Goal: Information Seeking & Learning: Learn about a topic

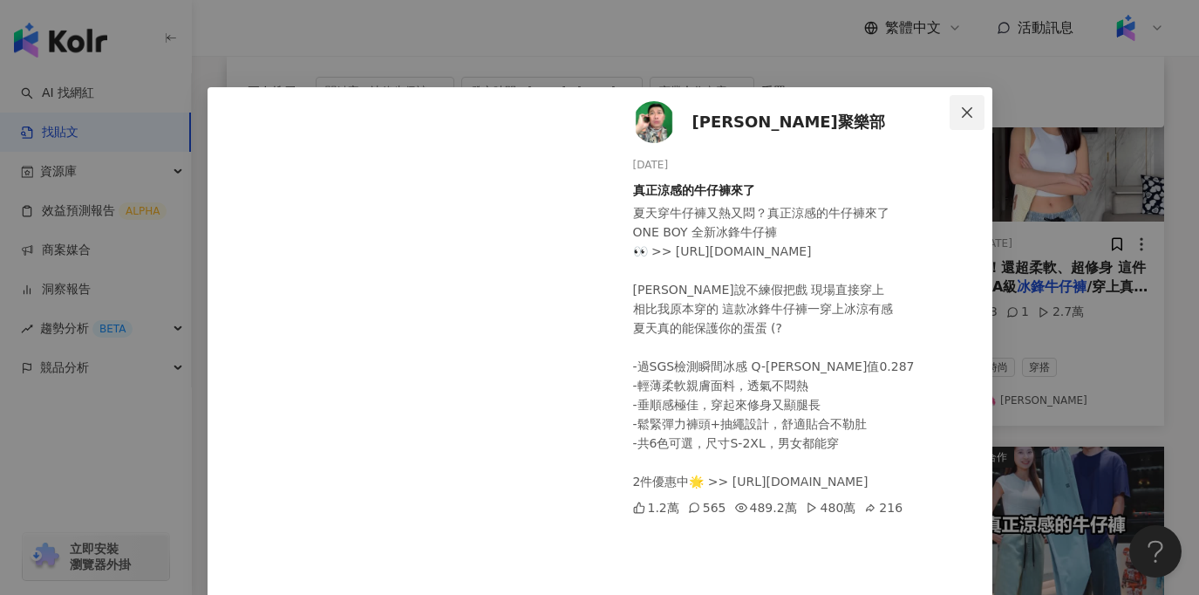
click at [967, 111] on icon "close" at bounding box center [967, 111] width 10 height 10
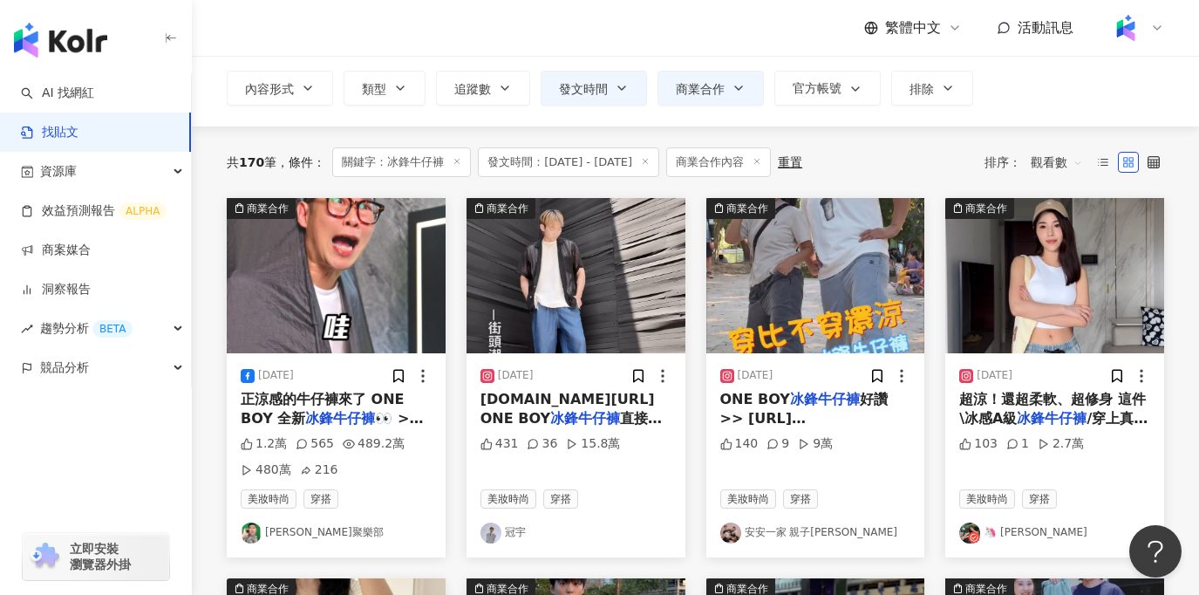
scroll to position [103, 0]
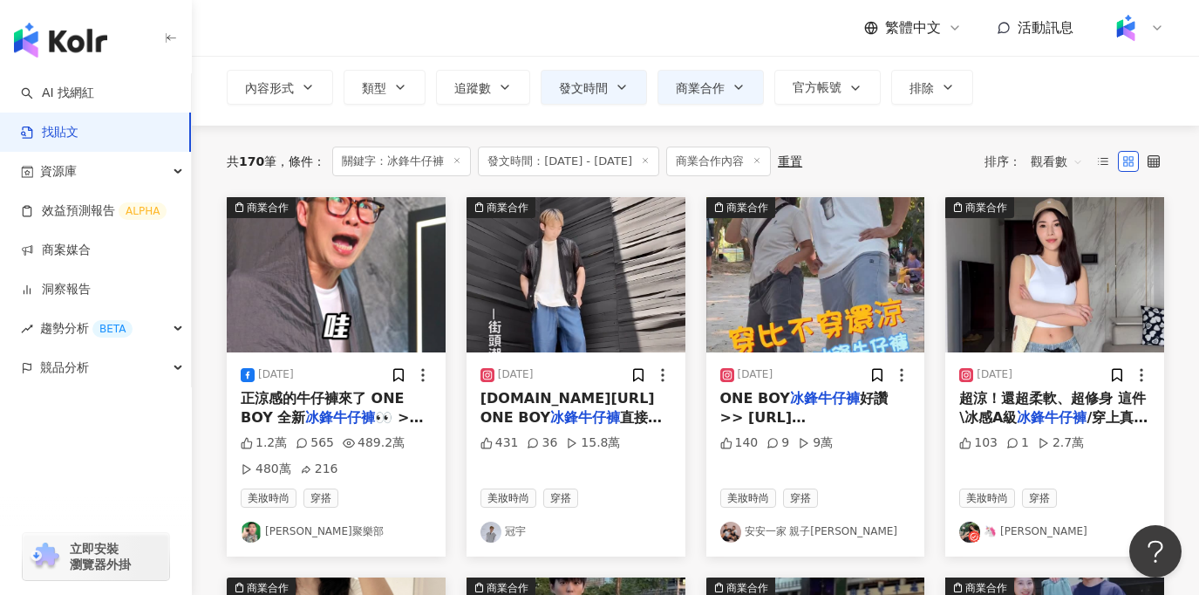
click at [364, 314] on img at bounding box center [336, 274] width 219 height 155
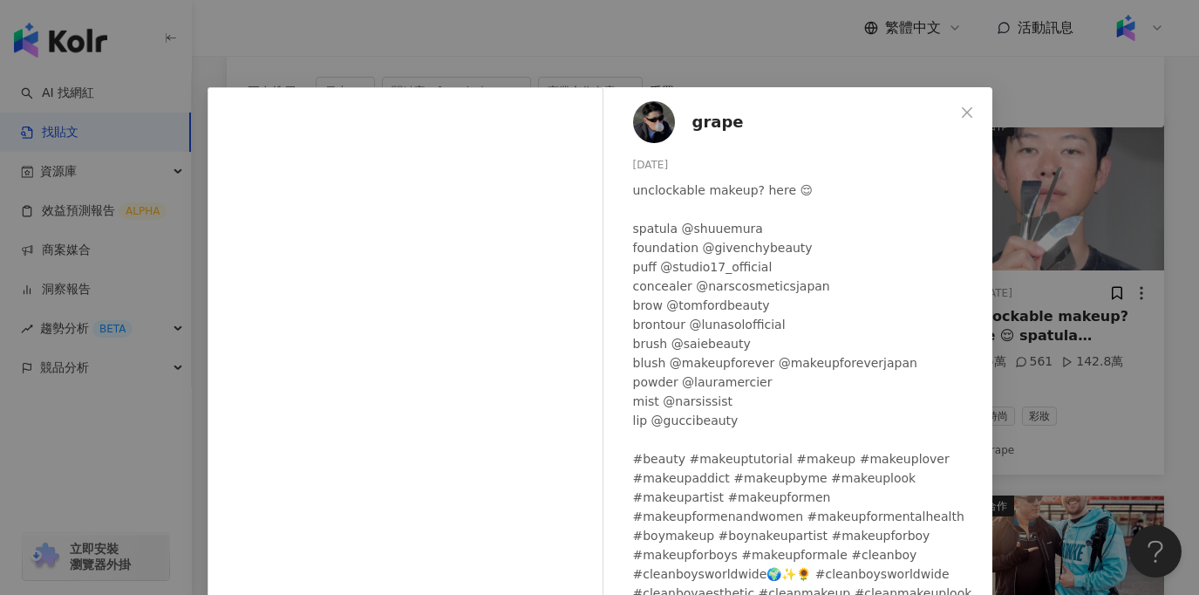
scroll to position [188, 0]
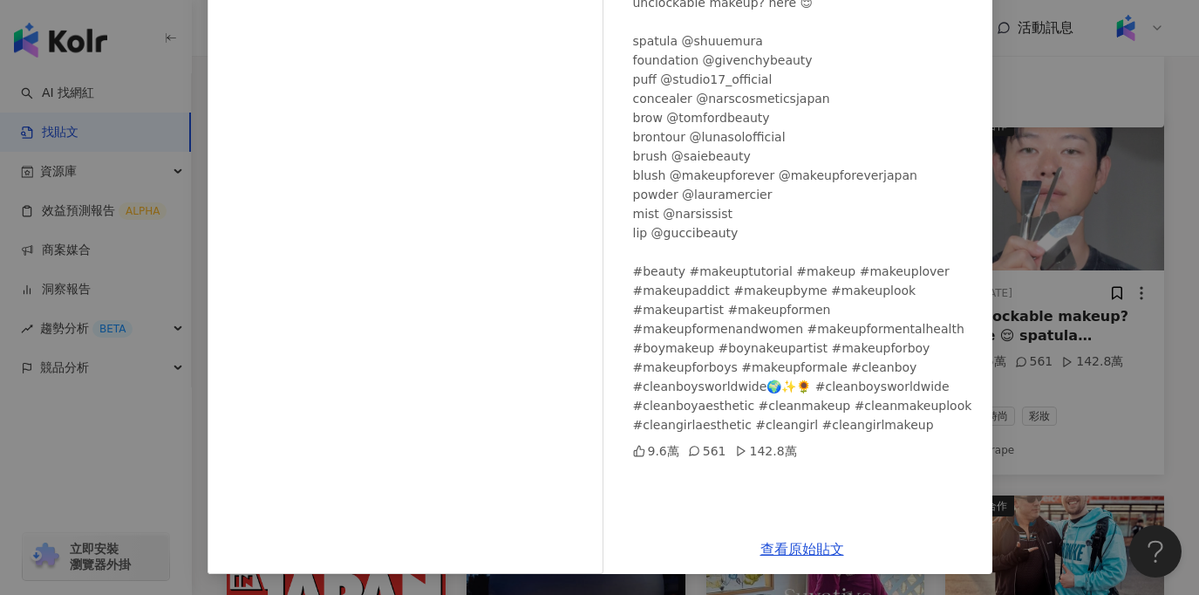
click at [1021, 448] on div "grape 2025/6/14 unclockable makeup? here 😌 spatula @shuuemura foundation @given…" at bounding box center [599, 297] width 1199 height 595
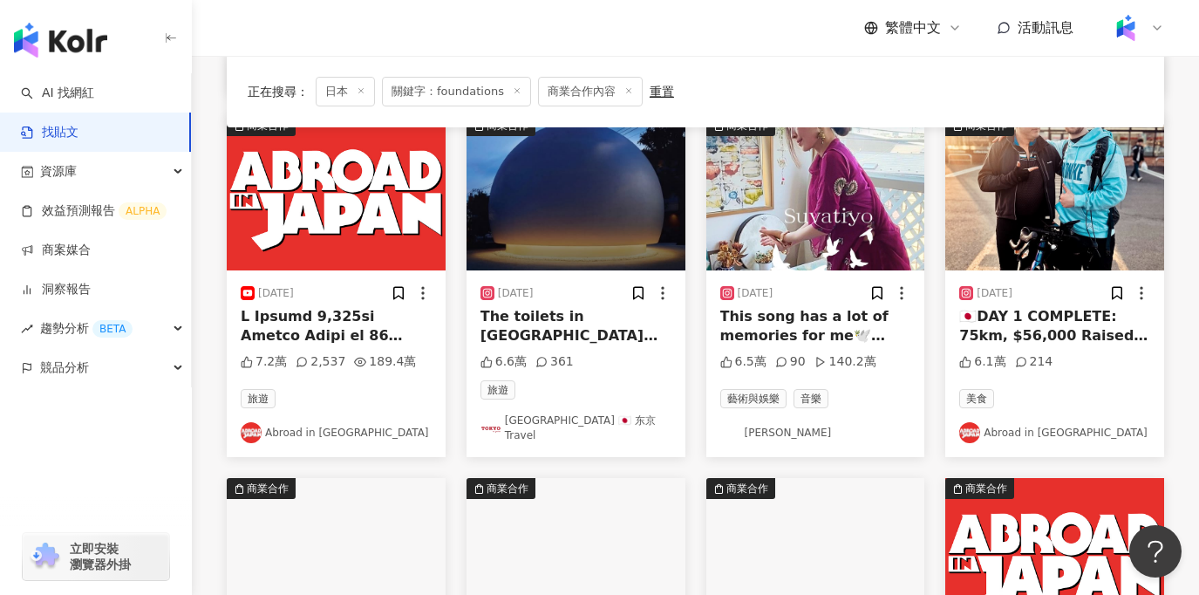
scroll to position [0, 0]
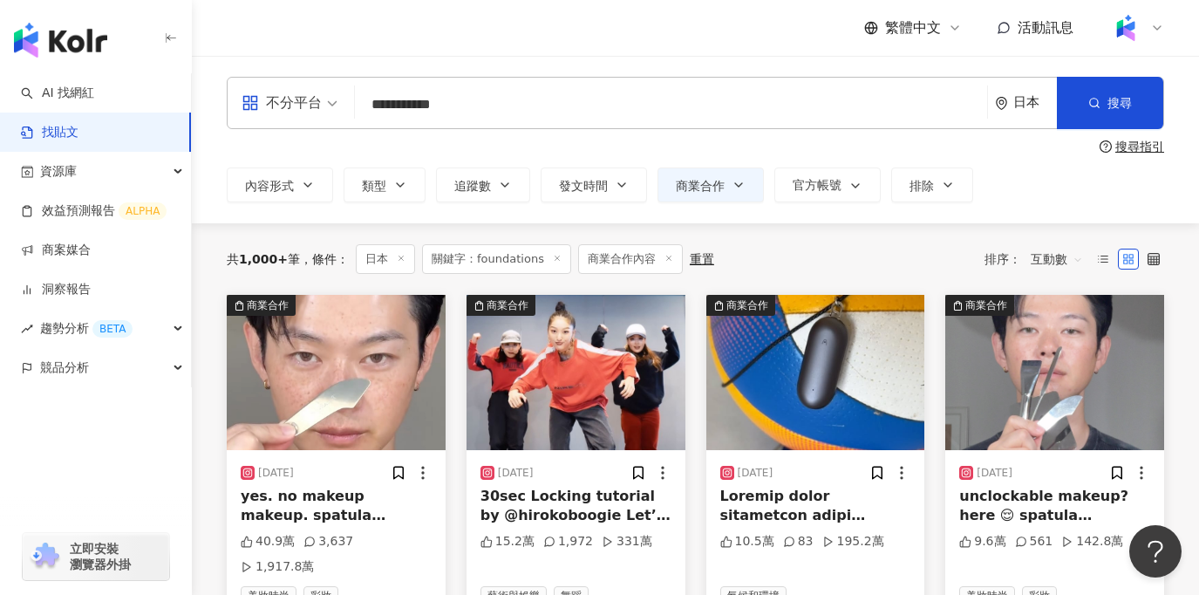
click at [339, 385] on img at bounding box center [336, 372] width 219 height 155
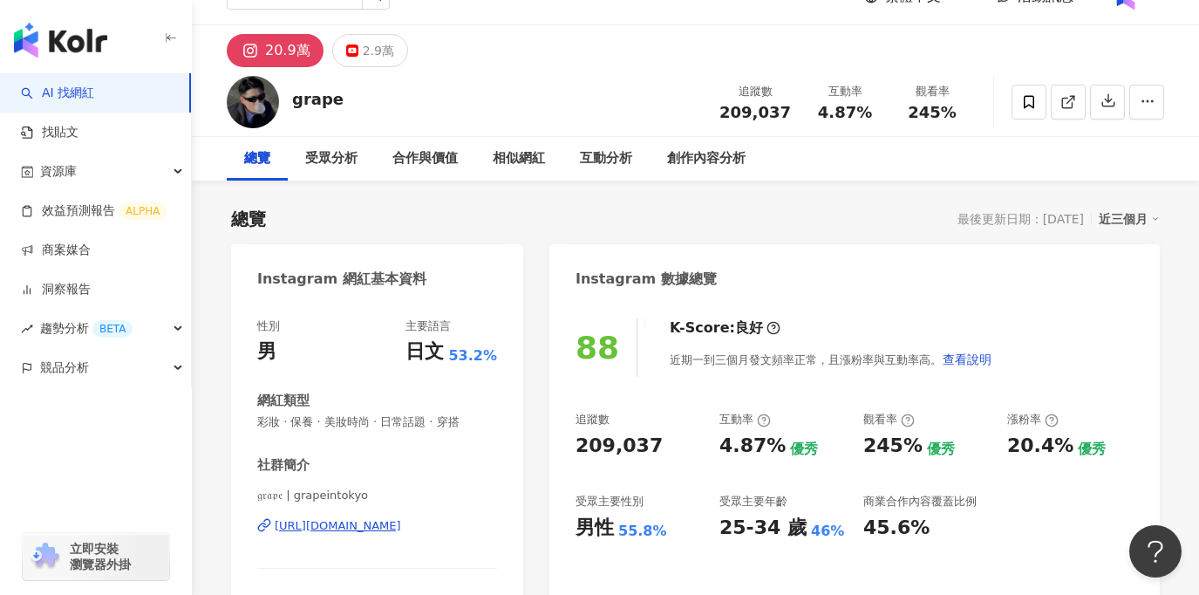
scroll to position [33, 0]
